Goal: Information Seeking & Learning: Learn about a topic

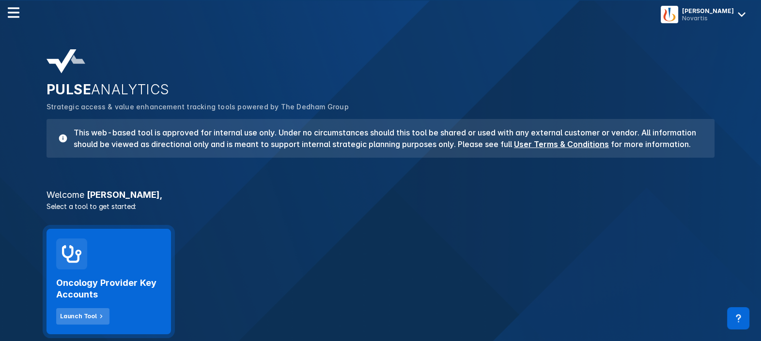
click at [88, 310] on button "Launch Tool" at bounding box center [82, 317] width 53 height 16
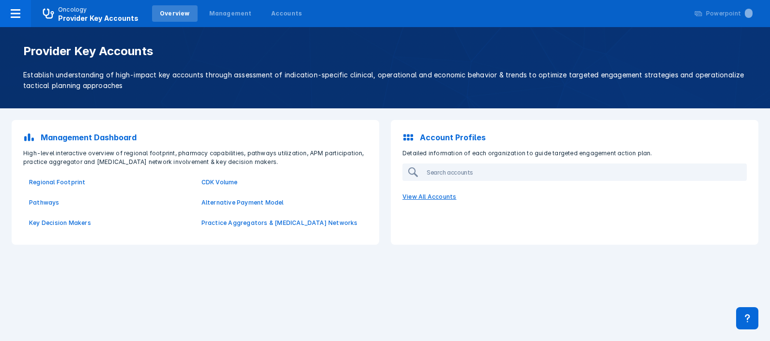
click at [422, 196] on p "View All Accounts" at bounding box center [575, 197] width 356 height 20
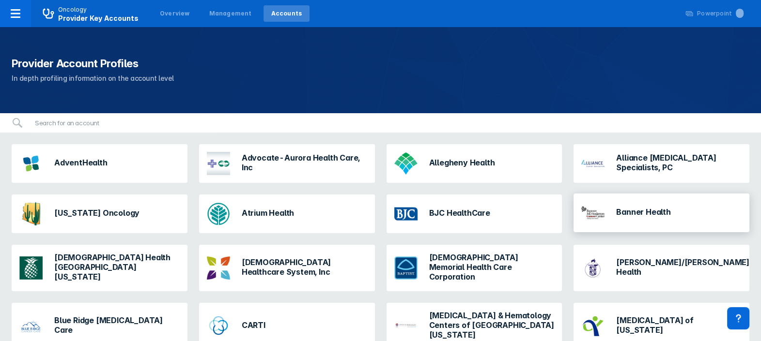
click at [623, 207] on h3 "Banner Health" at bounding box center [643, 212] width 54 height 10
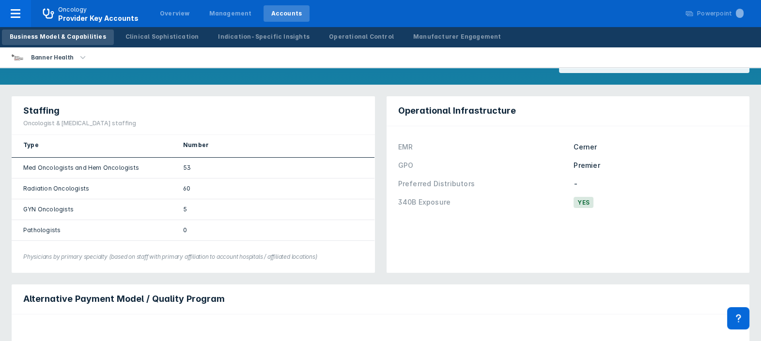
scroll to position [486, 0]
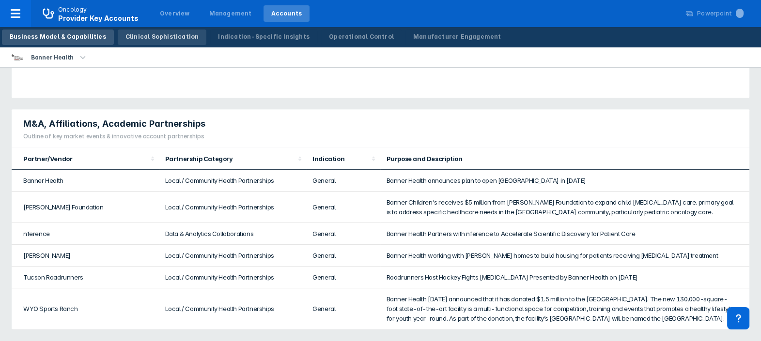
click at [145, 35] on div "Clinical Sophistication" at bounding box center [162, 36] width 74 height 9
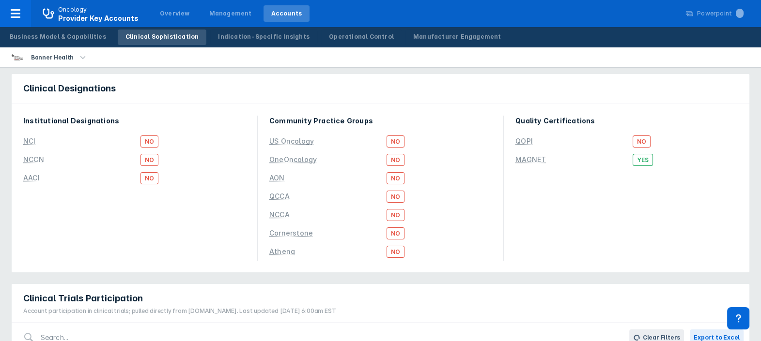
scroll to position [7, 0]
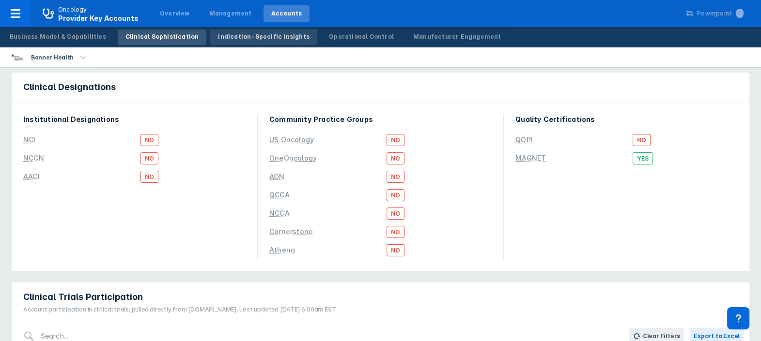
click at [249, 39] on div "Indication-Specific Insights" at bounding box center [264, 36] width 92 height 9
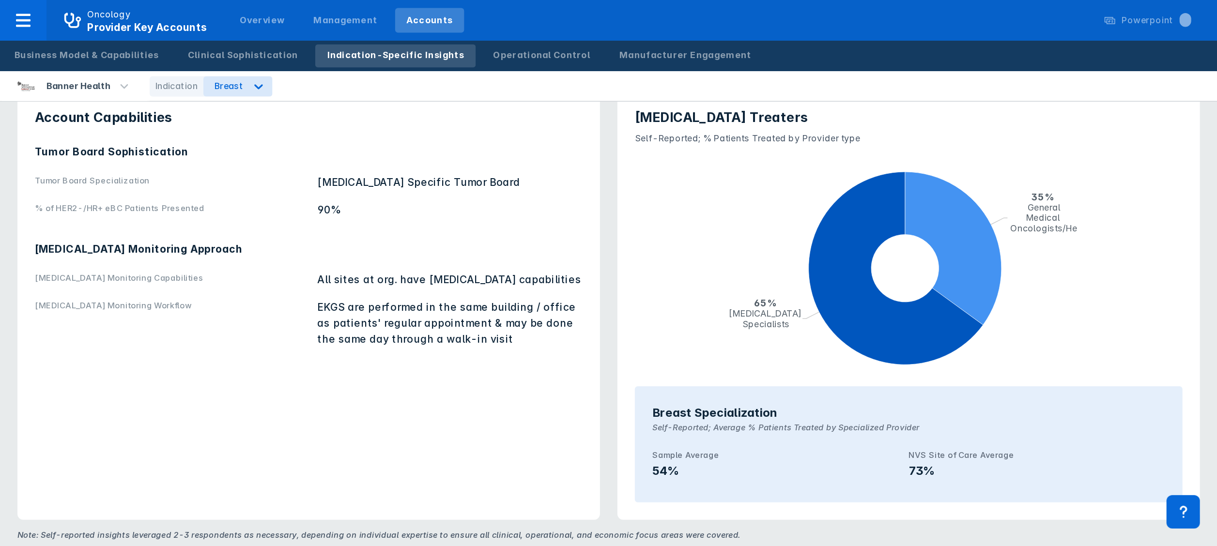
scroll to position [45, 0]
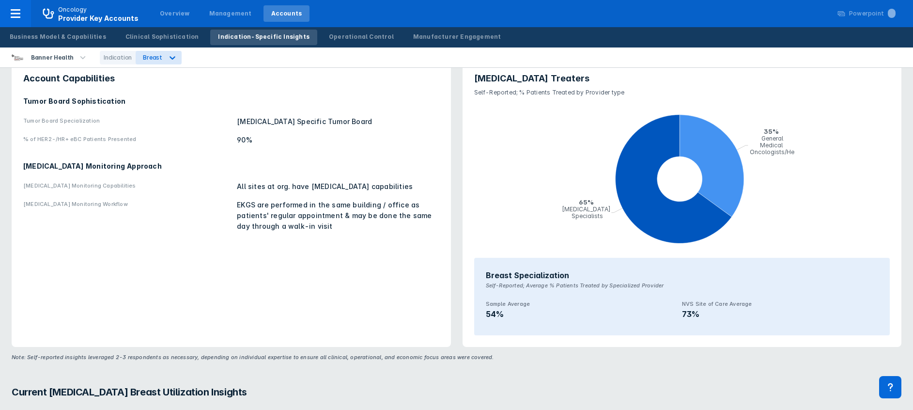
drag, startPoint x: 769, startPoint y: 0, endPoint x: 275, endPoint y: 308, distance: 581.9
click at [275, 308] on div "Account Capabilities Tumor Board Sophistication Tumor Board Specialization Brea…" at bounding box center [231, 204] width 439 height 286
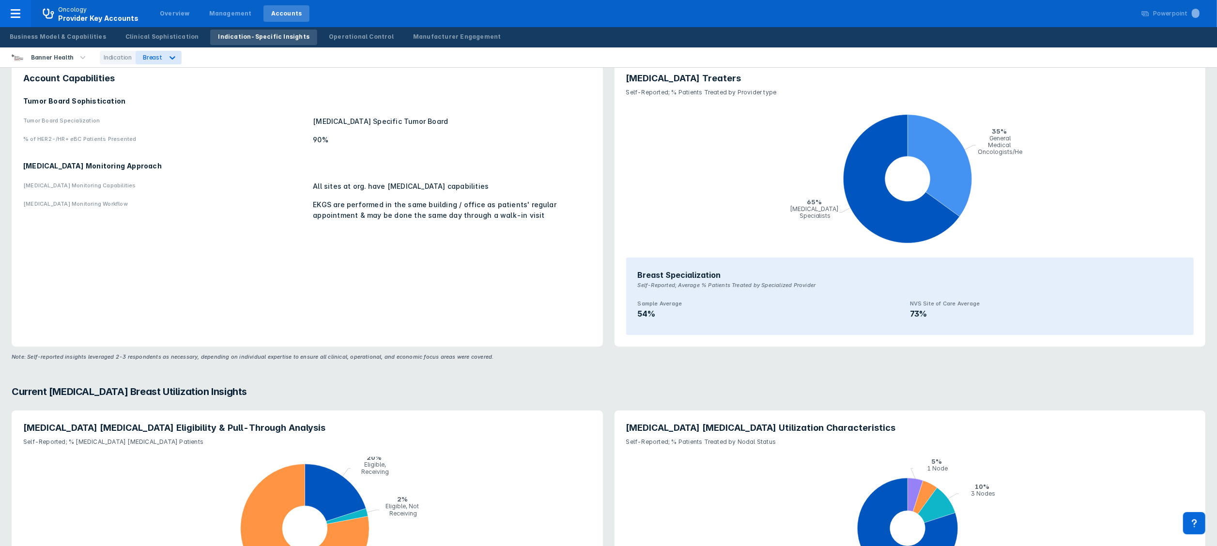
drag, startPoint x: 731, startPoint y: 10, endPoint x: 710, endPoint y: 488, distance: 478.5
click at [710, 341] on icon "pie chart , with 4 points. Min value is 0.05, max value is 0.8." at bounding box center [910, 529] width 568 height 155
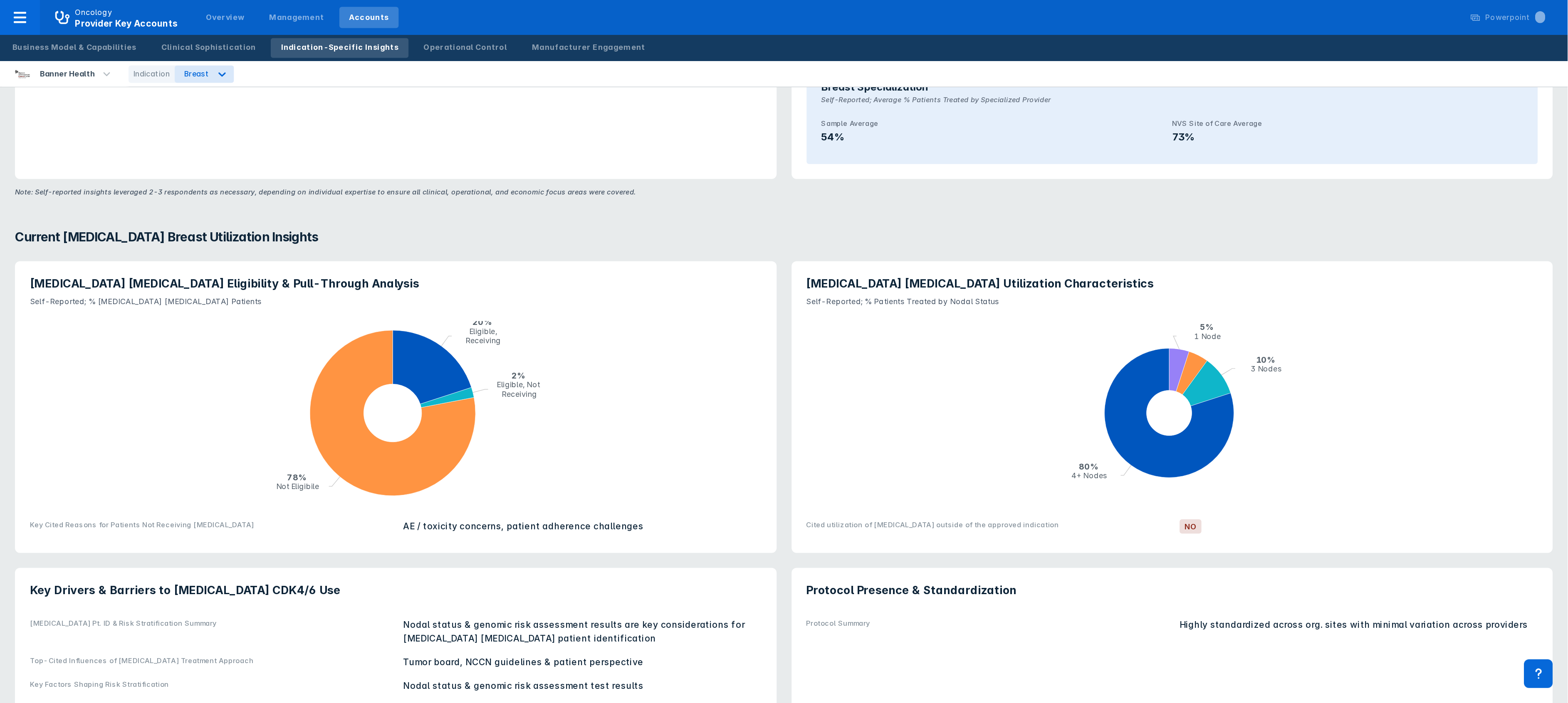
scroll to position [221, 0]
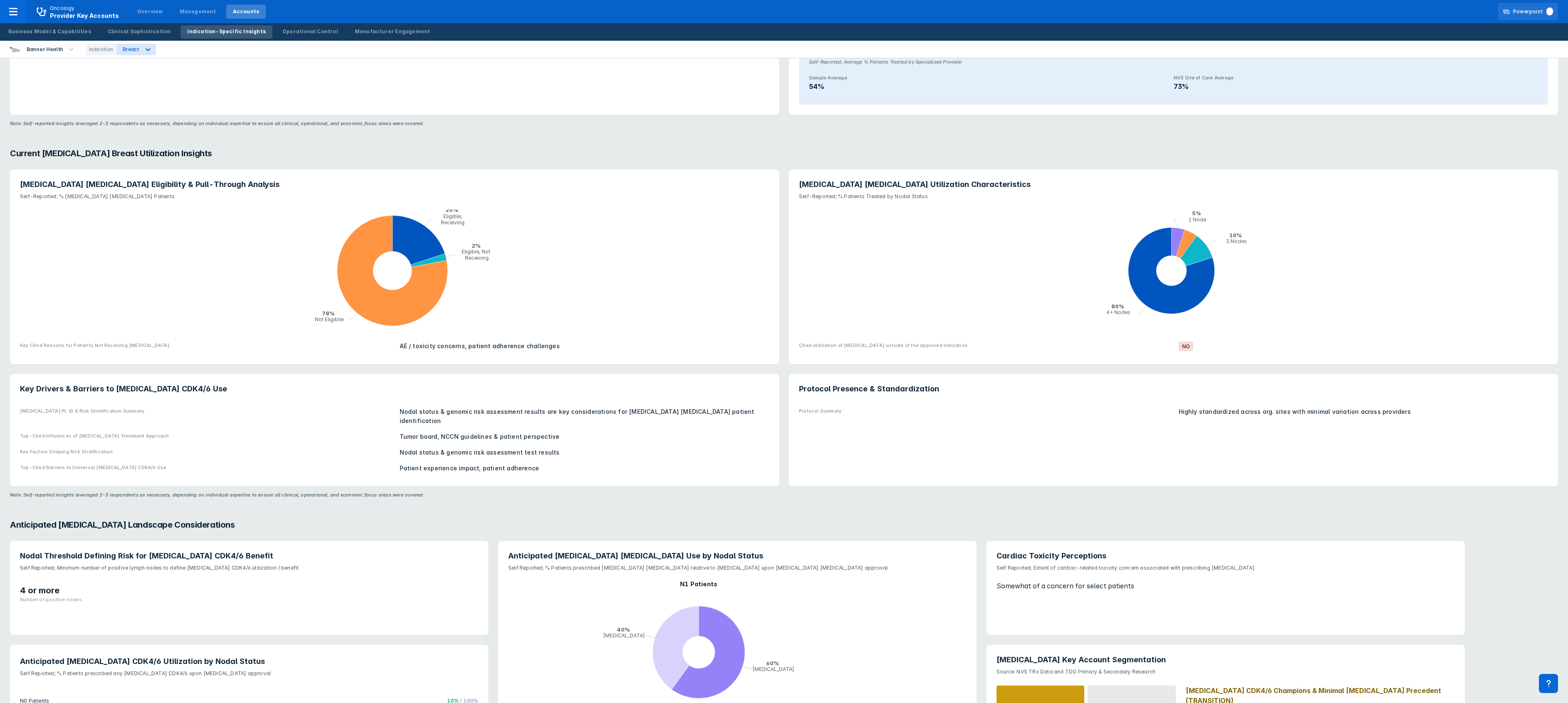
drag, startPoint x: 1034, startPoint y: 3, endPoint x: 244, endPoint y: 520, distance: 944.1
click at [244, 293] on h3 "Anticipated Adjuvant Landscape Considerations" at bounding box center [784, 524] width 1548 height 13
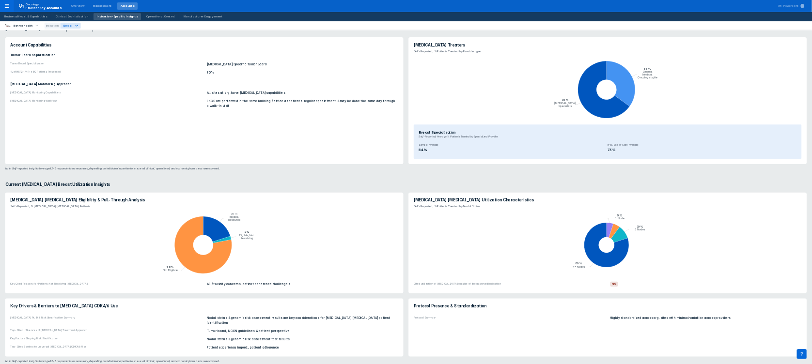
scroll to position [0, 0]
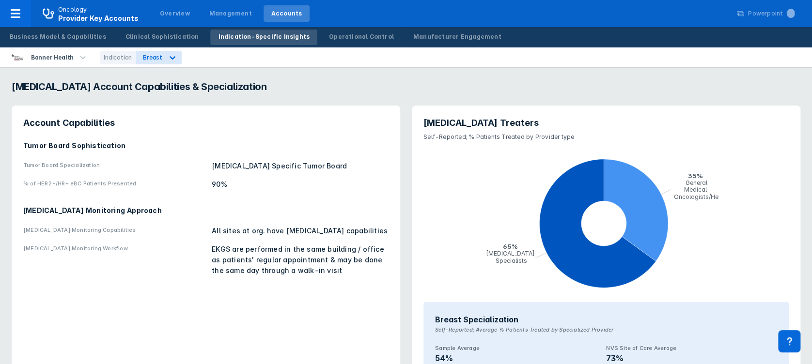
click at [162, 175] on div "Tumor Board Specialization Breast Cancer Specific Tumor Board % of HER2-/HR+ eB…" at bounding box center [205, 175] width 365 height 37
click at [329, 35] on div "Operational Control" at bounding box center [361, 36] width 65 height 9
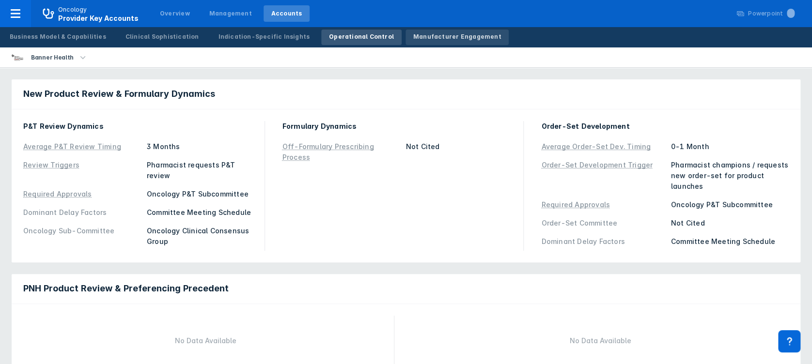
click at [413, 37] on div "Manufacturer Engagement" at bounding box center [457, 36] width 88 height 9
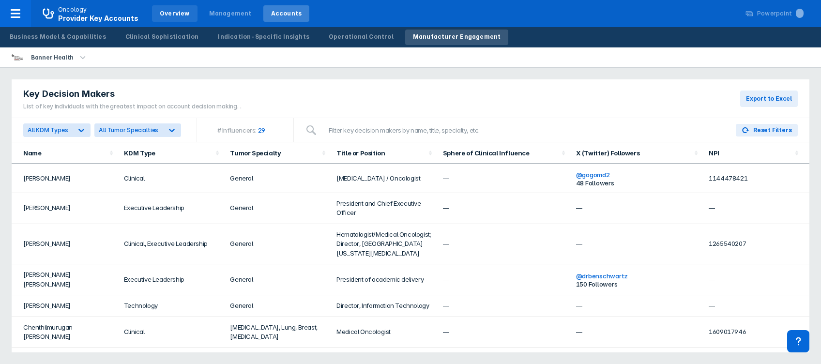
click at [178, 12] on div "Overview" at bounding box center [175, 13] width 30 height 9
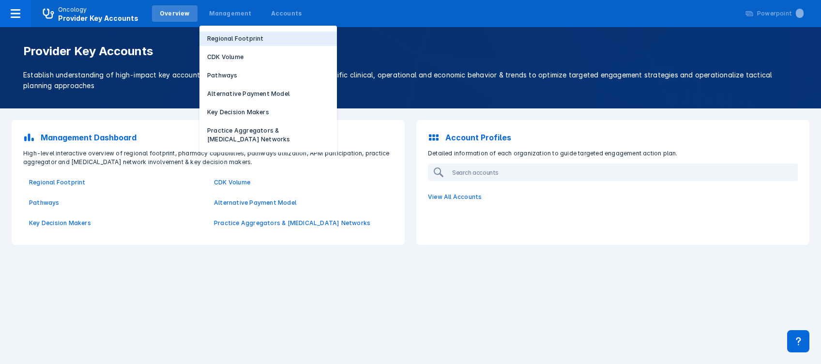
click at [220, 36] on p "Regional Footprint" at bounding box center [235, 38] width 57 height 9
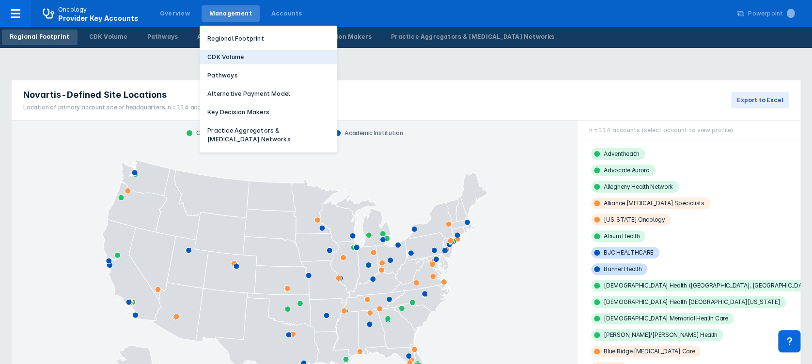
click at [211, 54] on p "CDK Volume" at bounding box center [225, 57] width 36 height 9
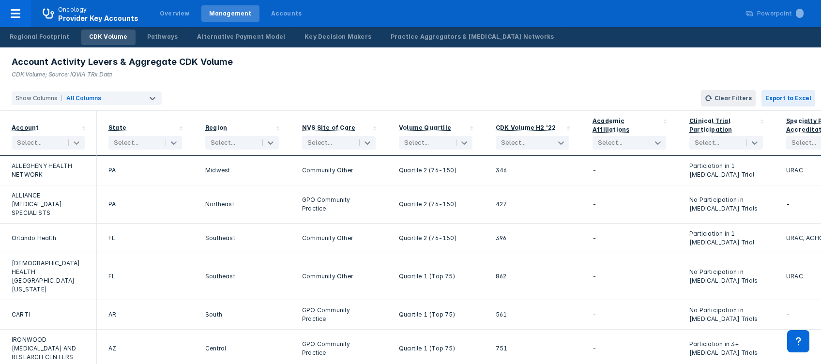
click at [74, 143] on icon at bounding box center [77, 143] width 10 height 10
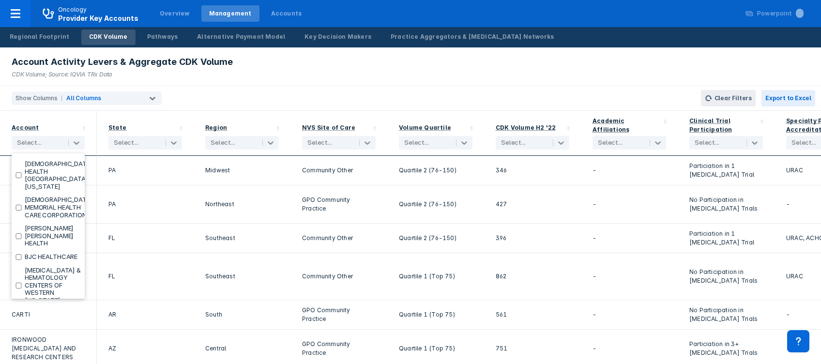
scroll to position [132, 0]
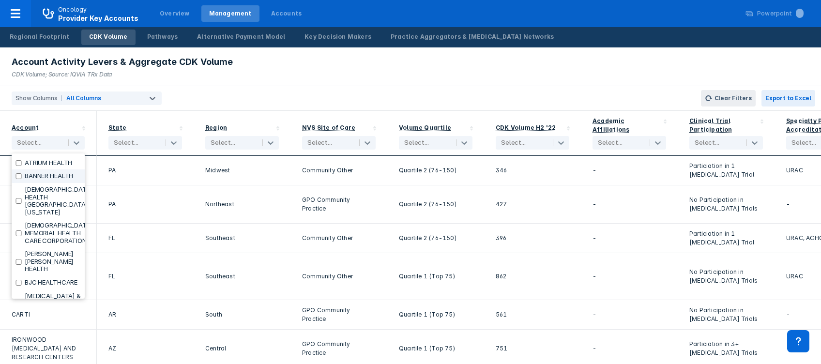
click at [17, 179] on input "checkbox" at bounding box center [18, 176] width 6 height 6
checkbox input "true"
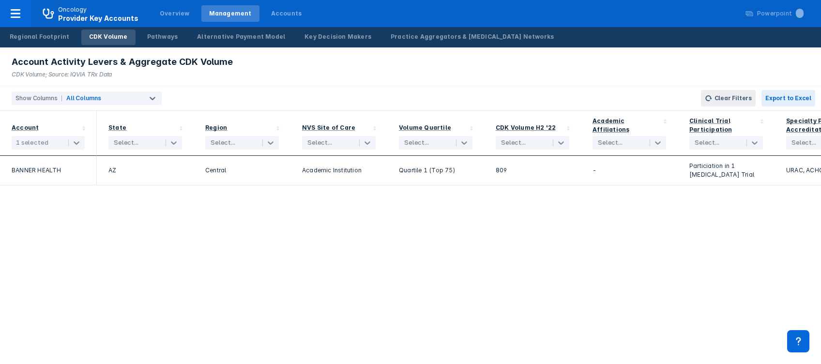
click at [531, 337] on div "Account 1 selected State Select... Region Select... NVS Site of Care Select... …" at bounding box center [410, 237] width 821 height 253
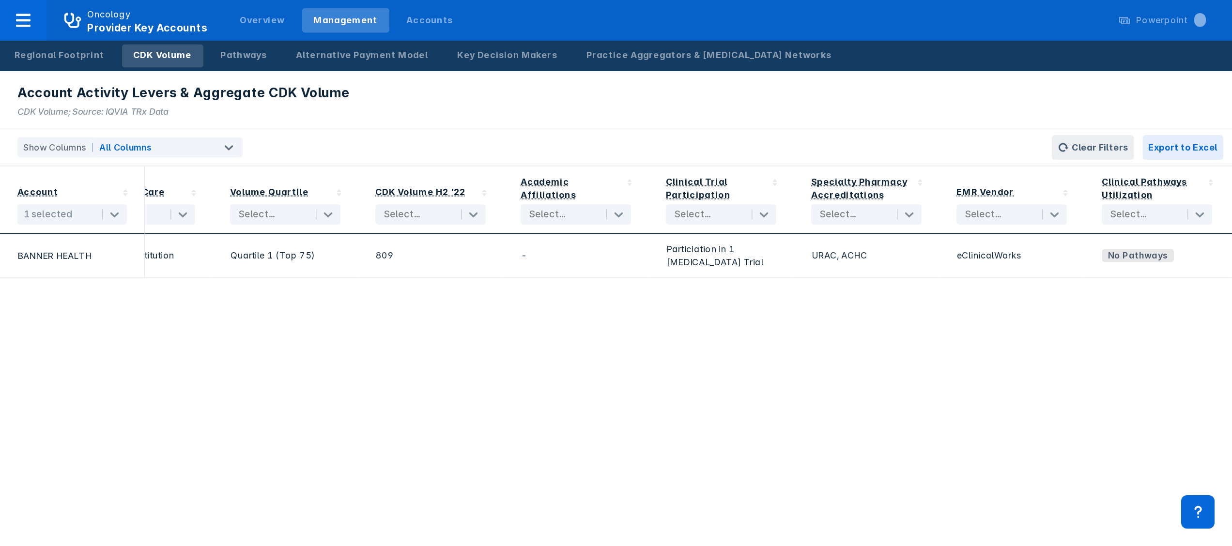
scroll to position [0, 0]
